Goal: Find specific page/section: Find specific page/section

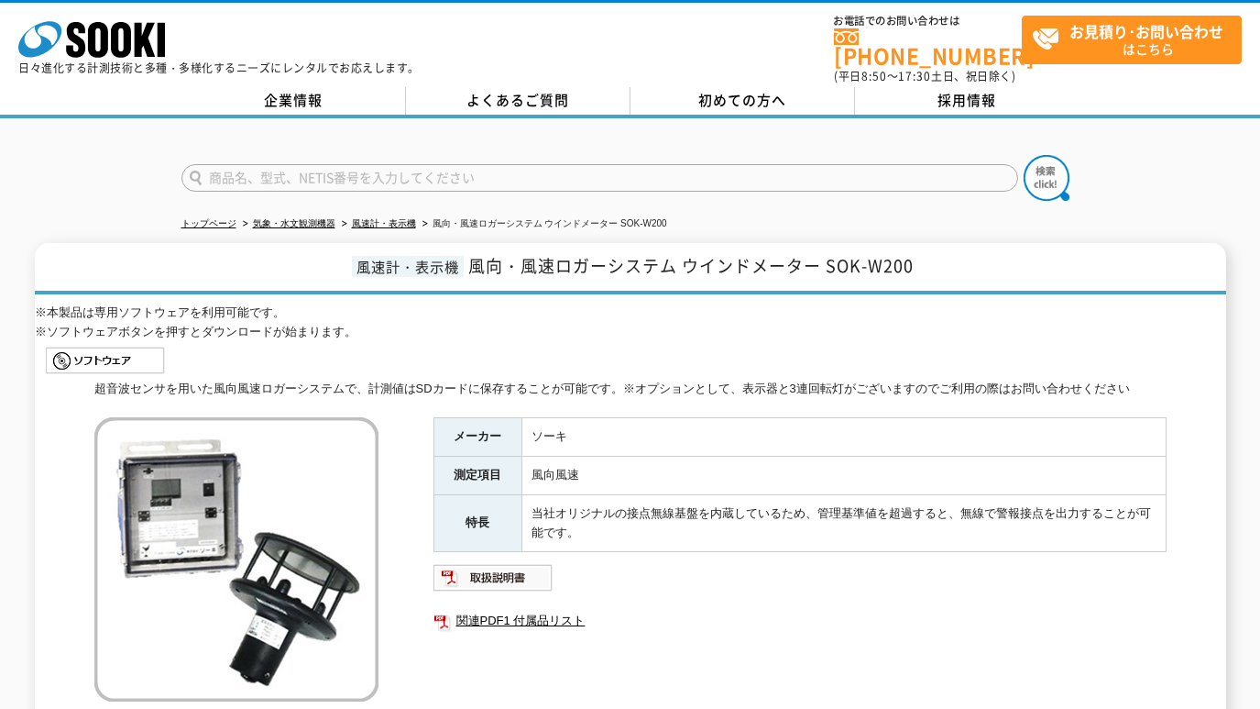
click at [443, 164] on input "text" at bounding box center [599, 177] width 837 height 27
paste input "6114"
type input "6114"
click at [1030, 168] on img at bounding box center [1047, 178] width 46 height 46
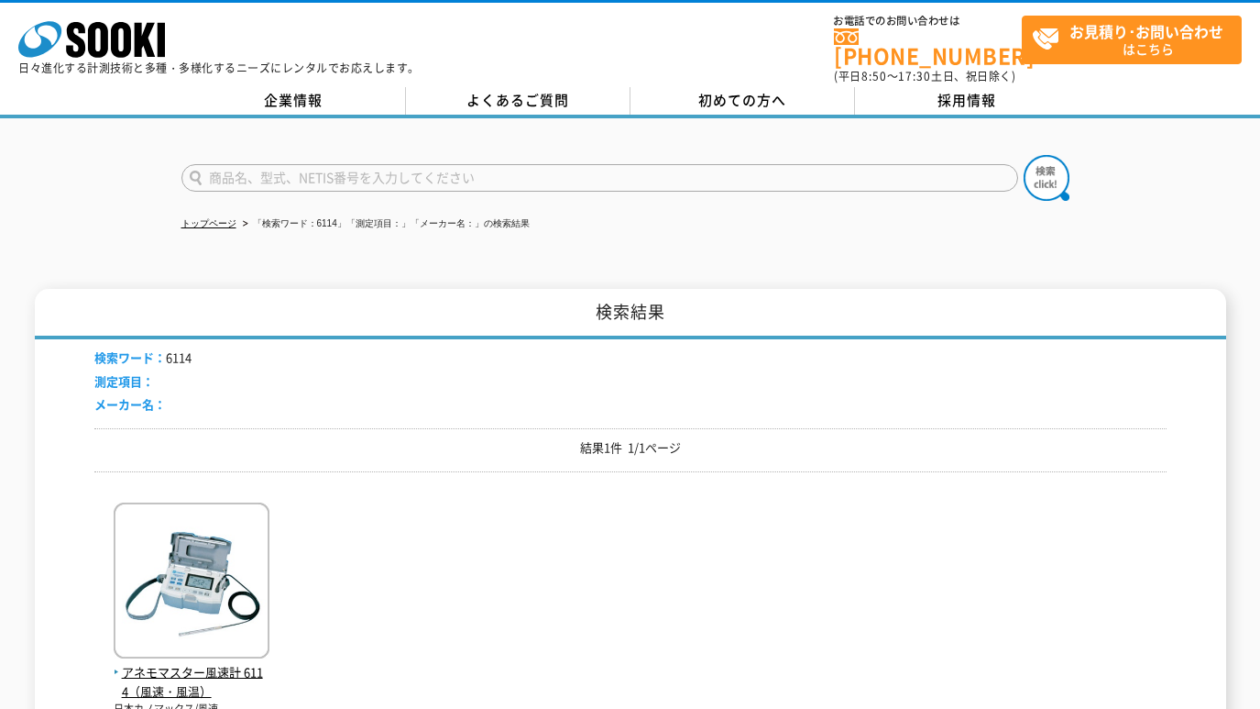
click at [211, 663] on span "アネモマスター風速計 6114（風速・風温）" at bounding box center [192, 682] width 156 height 38
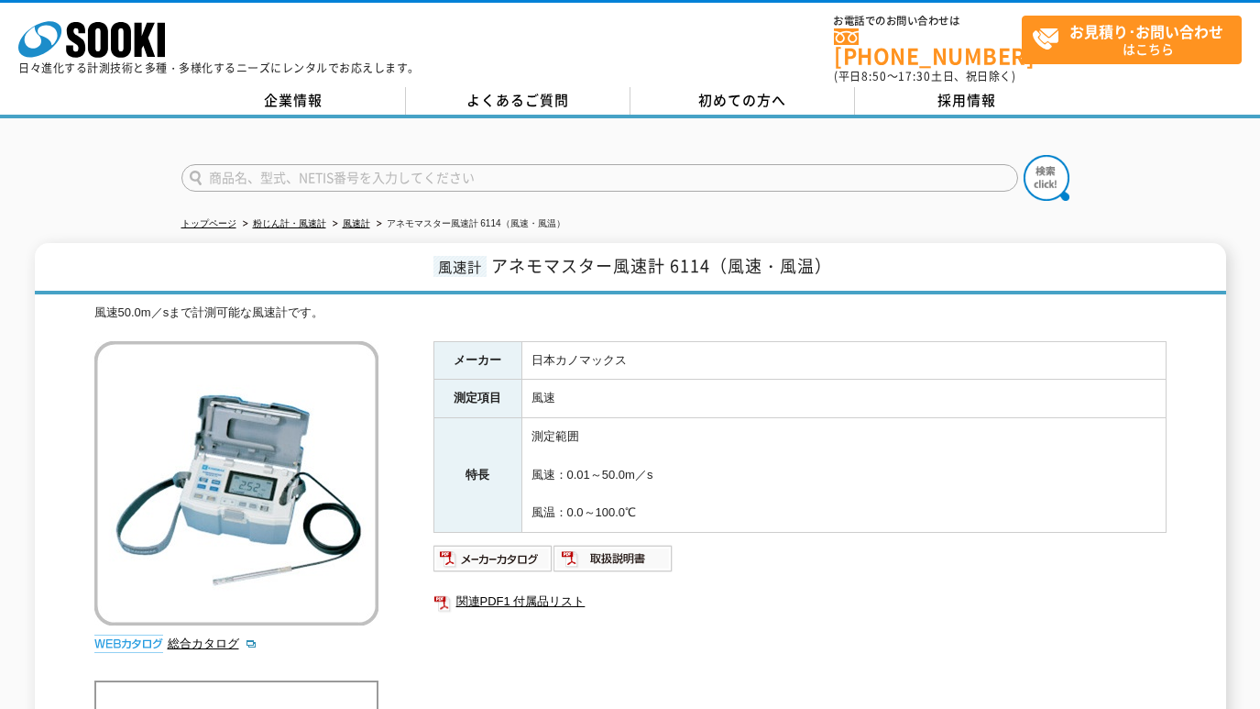
scroll to position [153, 0]
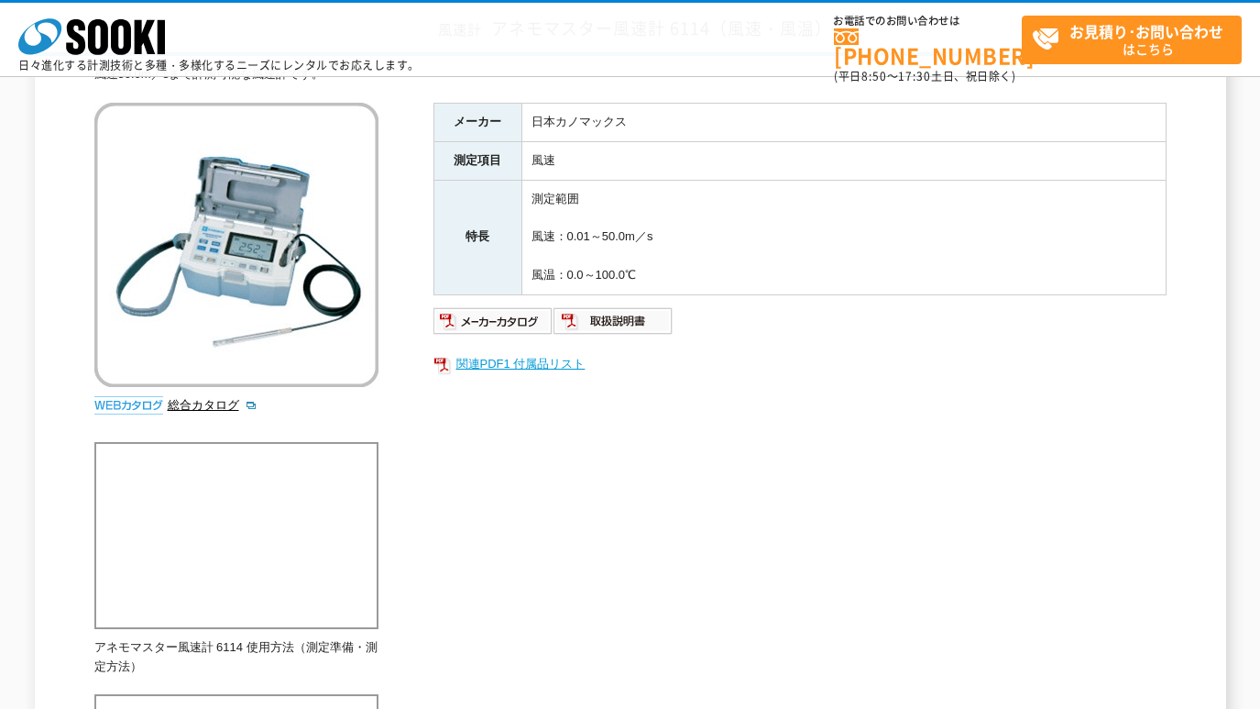
click at [535, 362] on link "関連PDF1 付属品リスト" at bounding box center [800, 364] width 733 height 24
